Goal: Transaction & Acquisition: Purchase product/service

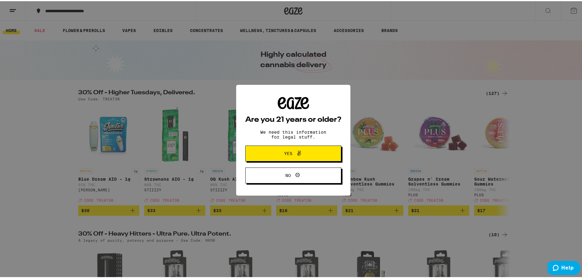
click at [306, 155] on span "Yes" at bounding box center [293, 153] width 46 height 8
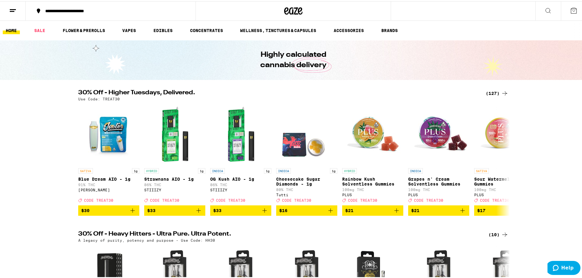
click at [570, 7] on icon at bounding box center [573, 9] width 7 height 7
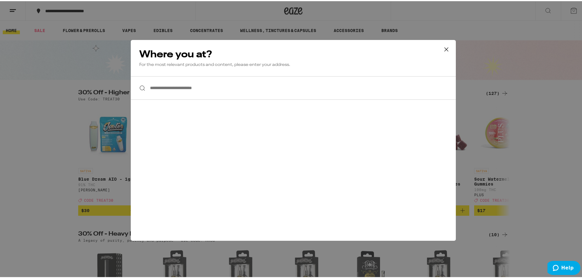
click at [445, 48] on icon at bounding box center [447, 48] width 4 height 4
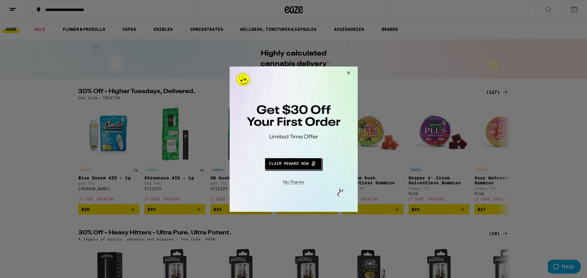
click at [295, 183] on button "Close Modal" at bounding box center [292, 181] width 124 height 9
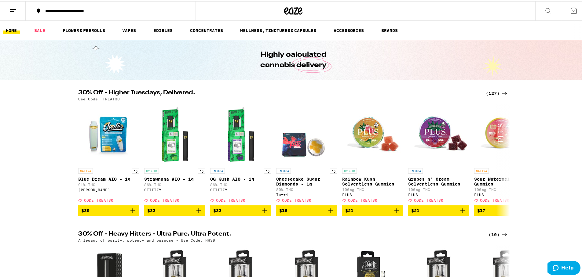
click at [62, 11] on div "**********" at bounding box center [113, 10] width 143 height 4
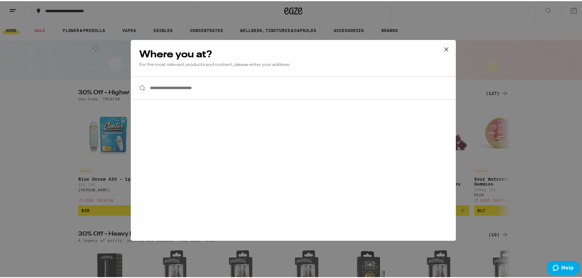
click at [174, 87] on input "**********" at bounding box center [293, 87] width 325 height 24
click at [442, 50] on icon at bounding box center [446, 48] width 9 height 9
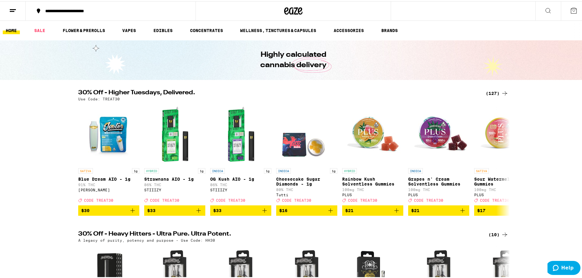
click at [11, 12] on icon at bounding box center [12, 9] width 7 height 7
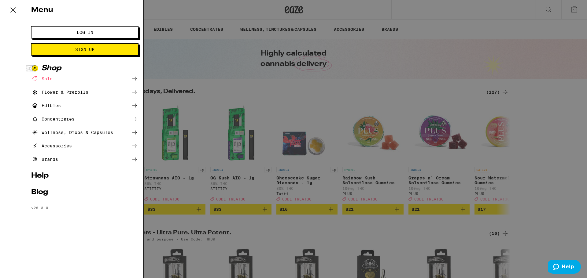
click at [85, 26] on div "Log In Sign Up Shop Sale Flower & Prerolls Edibles Concentrates Wellness, Drops…" at bounding box center [84, 149] width 117 height 258
click at [84, 29] on button "Log In" at bounding box center [84, 32] width 107 height 12
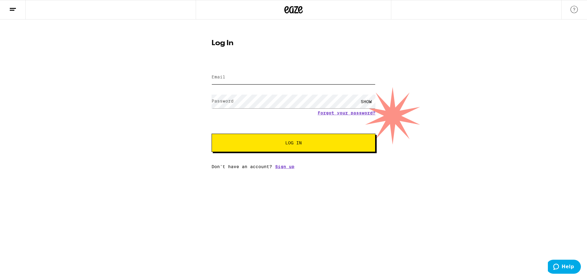
click at [246, 76] on input "Email" at bounding box center [293, 78] width 164 height 14
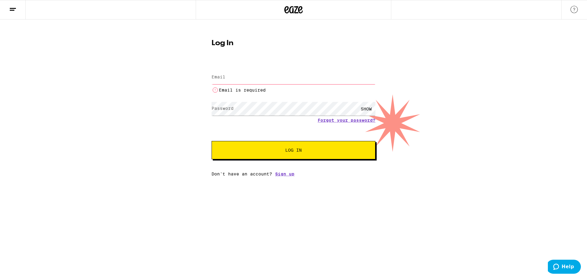
type input "[EMAIL_ADDRESS][DOMAIN_NAME]"
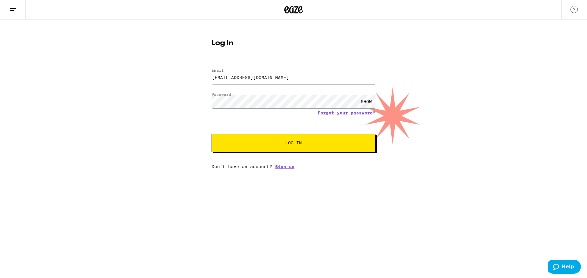
click at [282, 142] on span "Log In" at bounding box center [293, 143] width 114 height 4
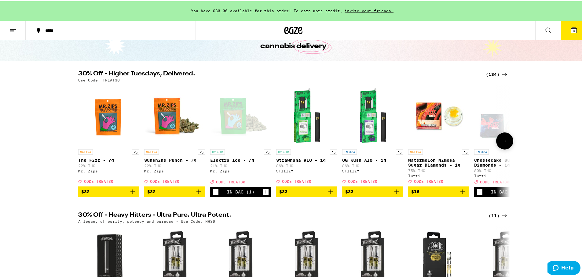
scroll to position [41, 0]
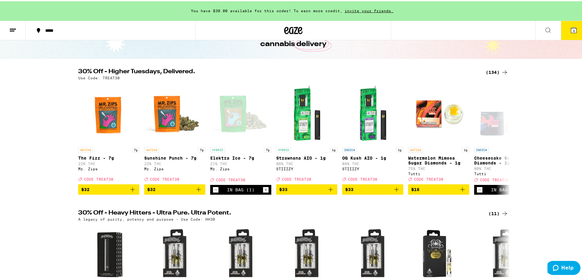
click at [489, 72] on div "(134)" at bounding box center [497, 71] width 23 height 7
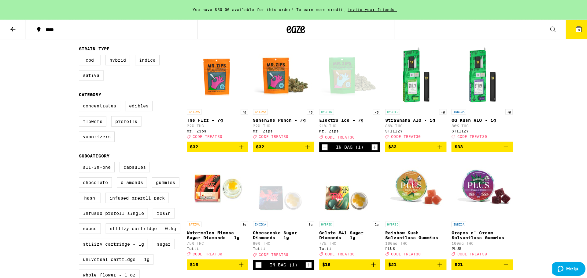
scroll to position [61, 0]
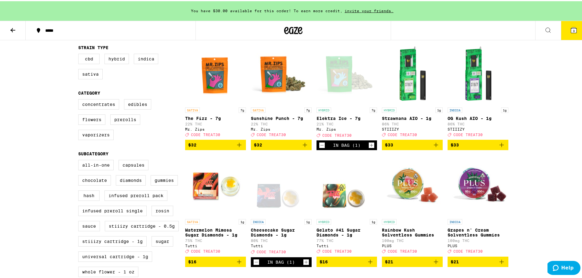
click at [573, 28] on span "3" at bounding box center [574, 30] width 2 height 4
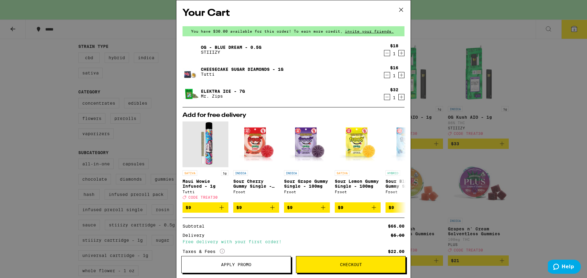
click at [390, 53] on div "1" at bounding box center [394, 53] width 8 height 5
click at [384, 53] on icon "Decrement" at bounding box center [387, 53] width 6 height 7
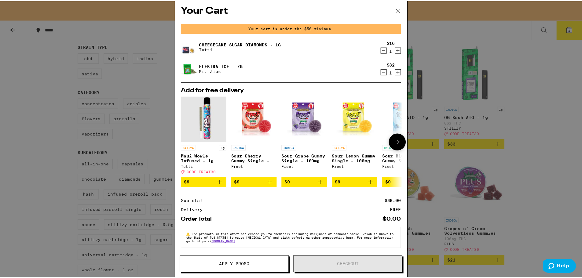
scroll to position [8, 0]
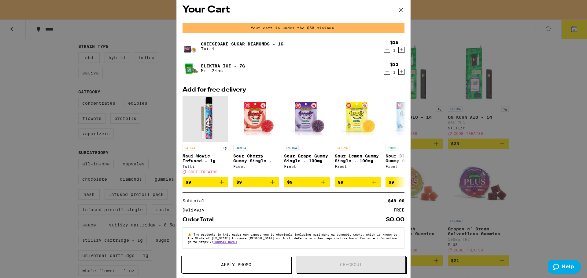
click at [399, 10] on icon at bounding box center [400, 9] width 9 height 9
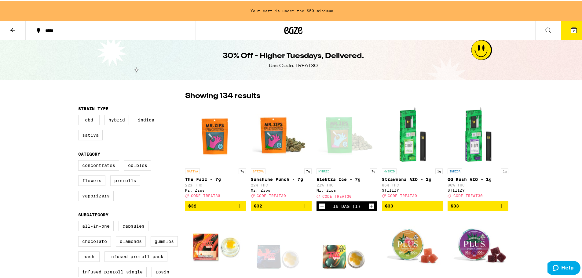
click at [6, 31] on button at bounding box center [13, 29] width 26 height 19
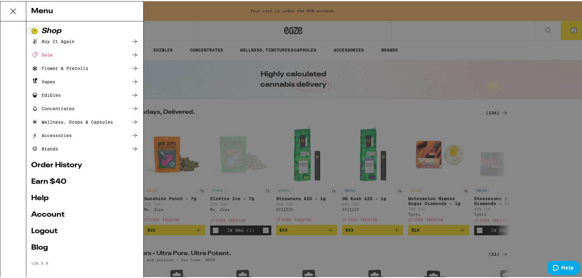
click at [193, 72] on div "Menu Shop Buy It Again Sale Flower & Prerolls Vapes Edibles Concentrates Wellne…" at bounding box center [293, 139] width 587 height 278
click at [11, 10] on icon at bounding box center [13, 10] width 12 height 12
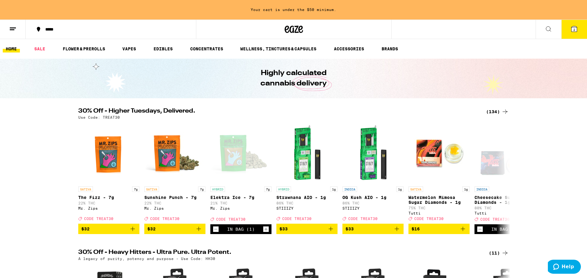
click at [342, 111] on div "Menu Shop Buy It Again Sale Flower & Prerolls Vapes Edibles Concentrates Wellne…" at bounding box center [293, 139] width 587 height 278
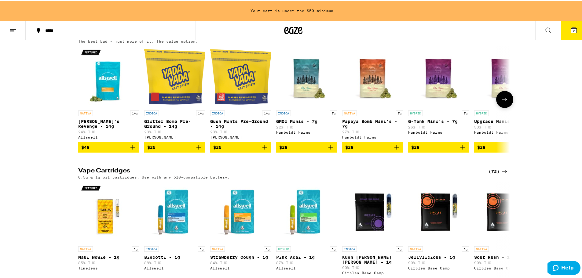
scroll to position [611, 0]
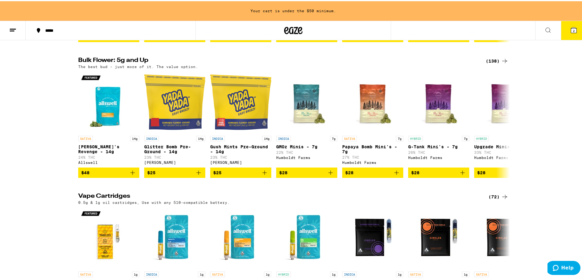
click at [491, 64] on div "(138)" at bounding box center [497, 59] width 23 height 7
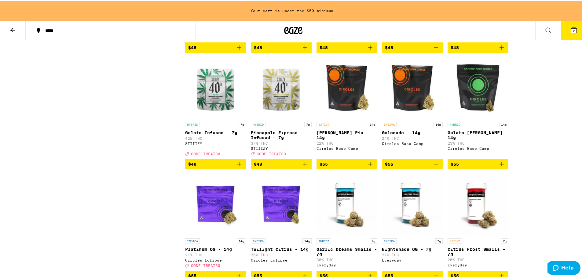
scroll to position [1263, 0]
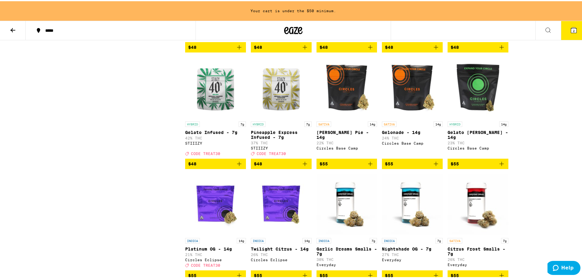
click at [14, 29] on icon at bounding box center [12, 29] width 5 height 4
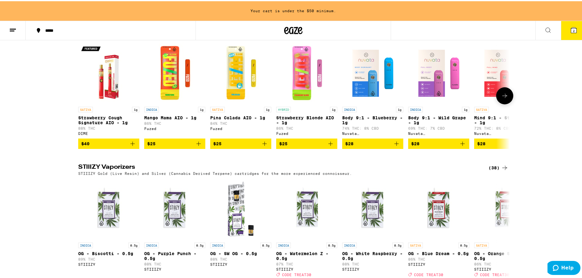
scroll to position [917, 0]
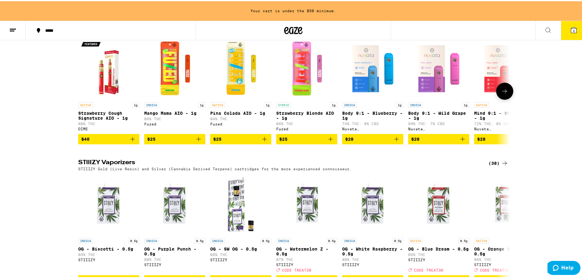
click at [501, 94] on icon at bounding box center [504, 89] width 7 height 7
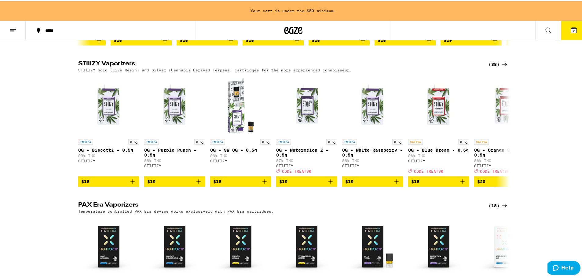
scroll to position [1019, 0]
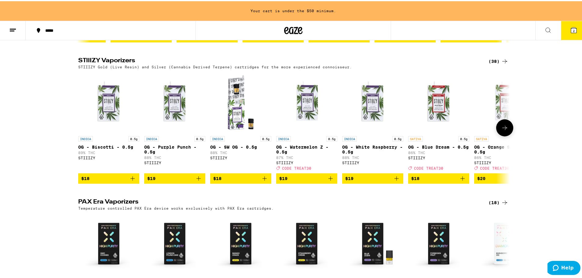
click at [506, 135] on button at bounding box center [504, 126] width 17 height 17
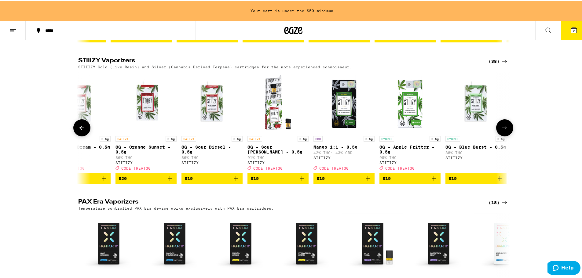
scroll to position [0, 364]
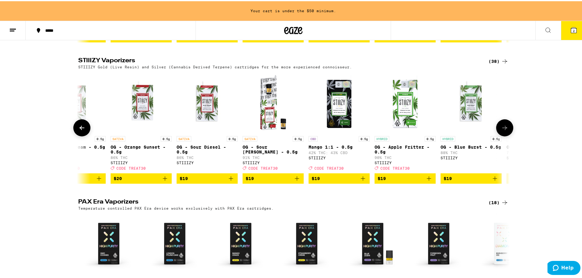
click at [506, 135] on button at bounding box center [504, 126] width 17 height 17
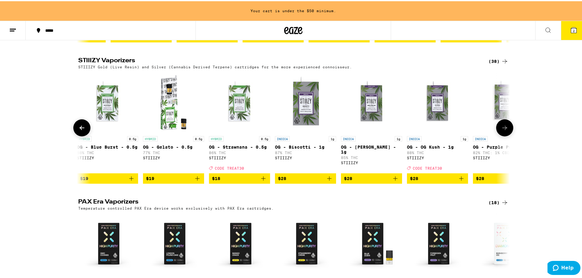
click at [506, 135] on button at bounding box center [504, 126] width 17 height 17
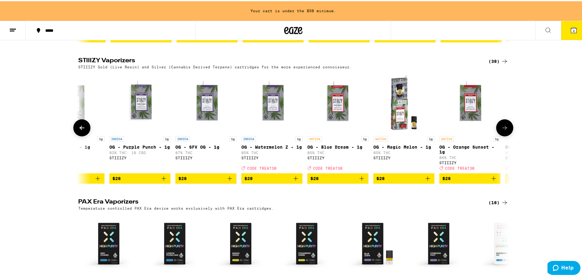
click at [506, 135] on button at bounding box center [504, 126] width 17 height 17
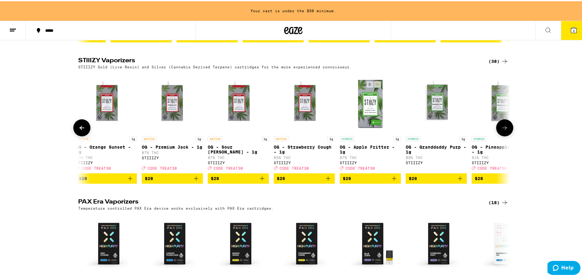
click at [506, 135] on button at bounding box center [504, 126] width 17 height 17
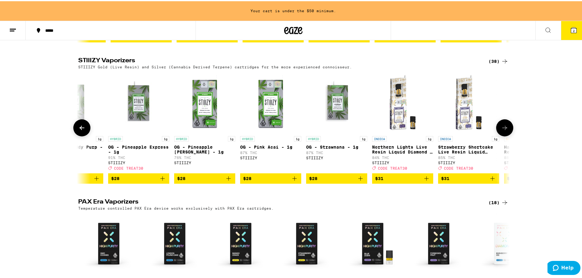
click at [506, 135] on button at bounding box center [504, 126] width 17 height 17
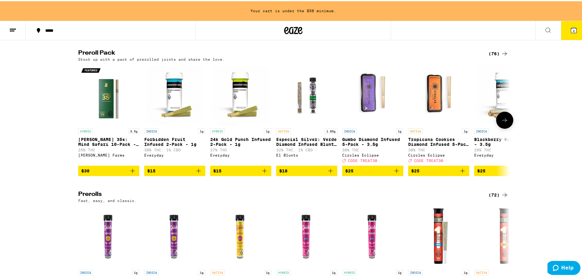
scroll to position [1324, 0]
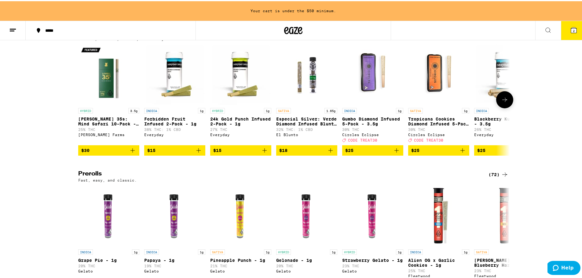
click at [502, 102] on icon at bounding box center [504, 98] width 7 height 7
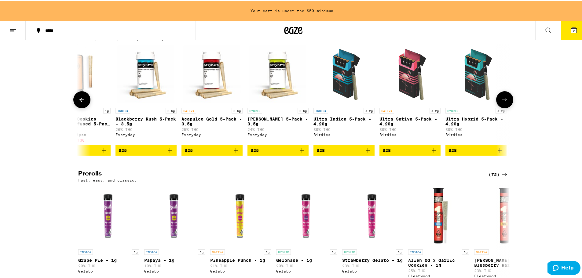
scroll to position [0, 364]
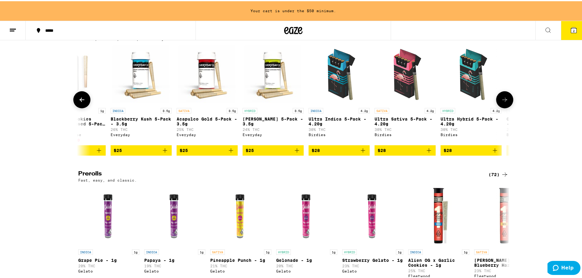
click at [498, 107] on button at bounding box center [504, 98] width 17 height 17
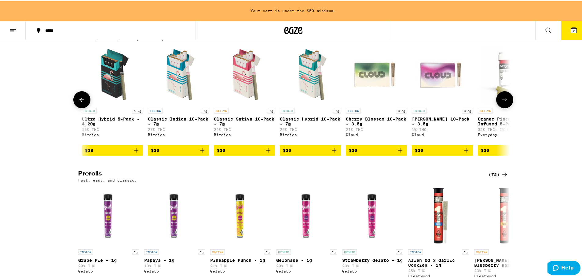
scroll to position [0, 727]
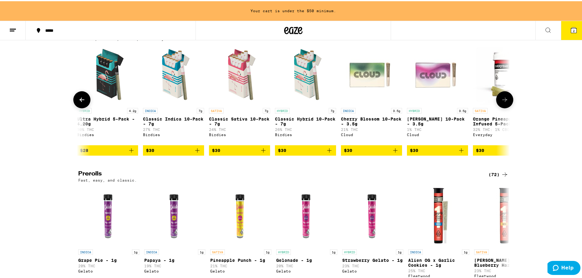
click at [498, 107] on button at bounding box center [504, 98] width 17 height 17
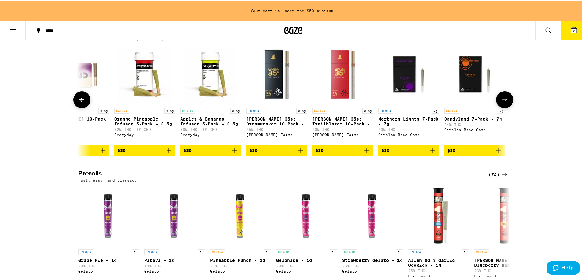
scroll to position [0, 1091]
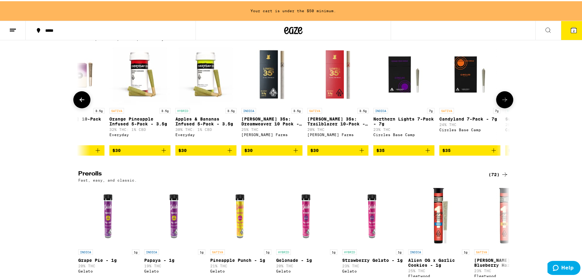
click at [498, 107] on button at bounding box center [504, 98] width 17 height 17
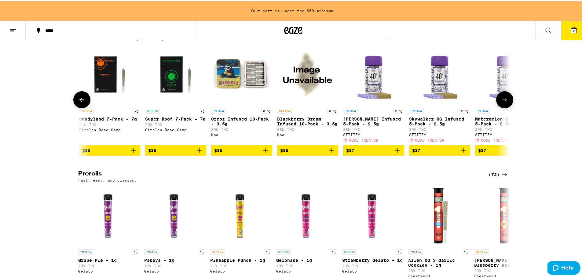
scroll to position [0, 1455]
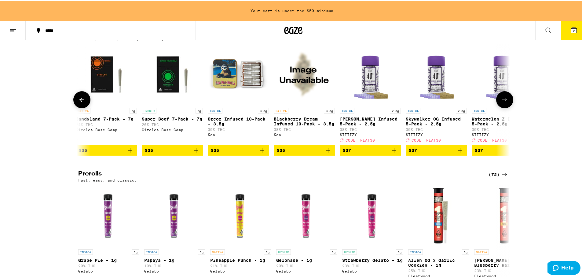
click at [498, 107] on button at bounding box center [504, 98] width 17 height 17
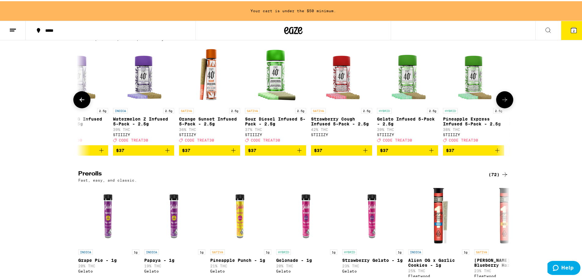
scroll to position [0, 1818]
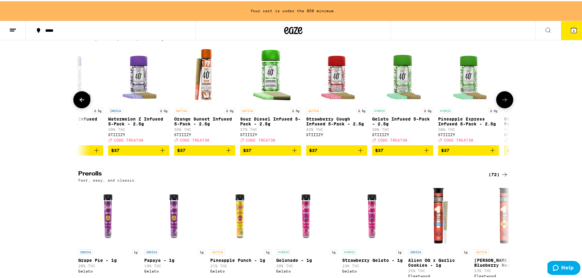
click at [498, 107] on button at bounding box center [504, 98] width 17 height 17
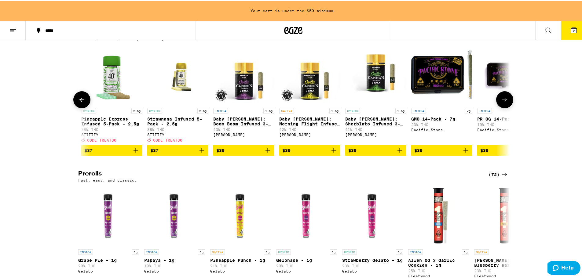
scroll to position [0, 2182]
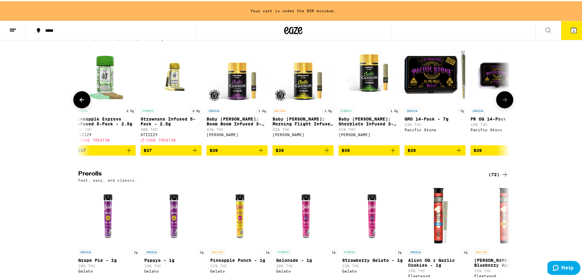
click at [501, 102] on icon at bounding box center [504, 98] width 7 height 7
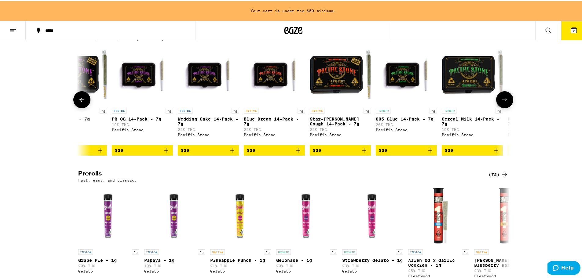
scroll to position [0, 2546]
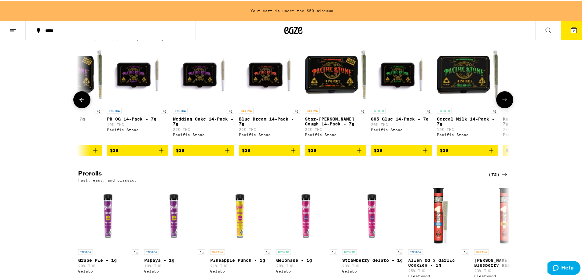
click at [501, 102] on icon at bounding box center [504, 98] width 7 height 7
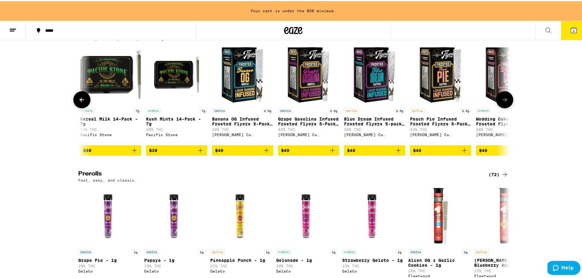
scroll to position [0, 2909]
